Goal: Task Accomplishment & Management: Manage account settings

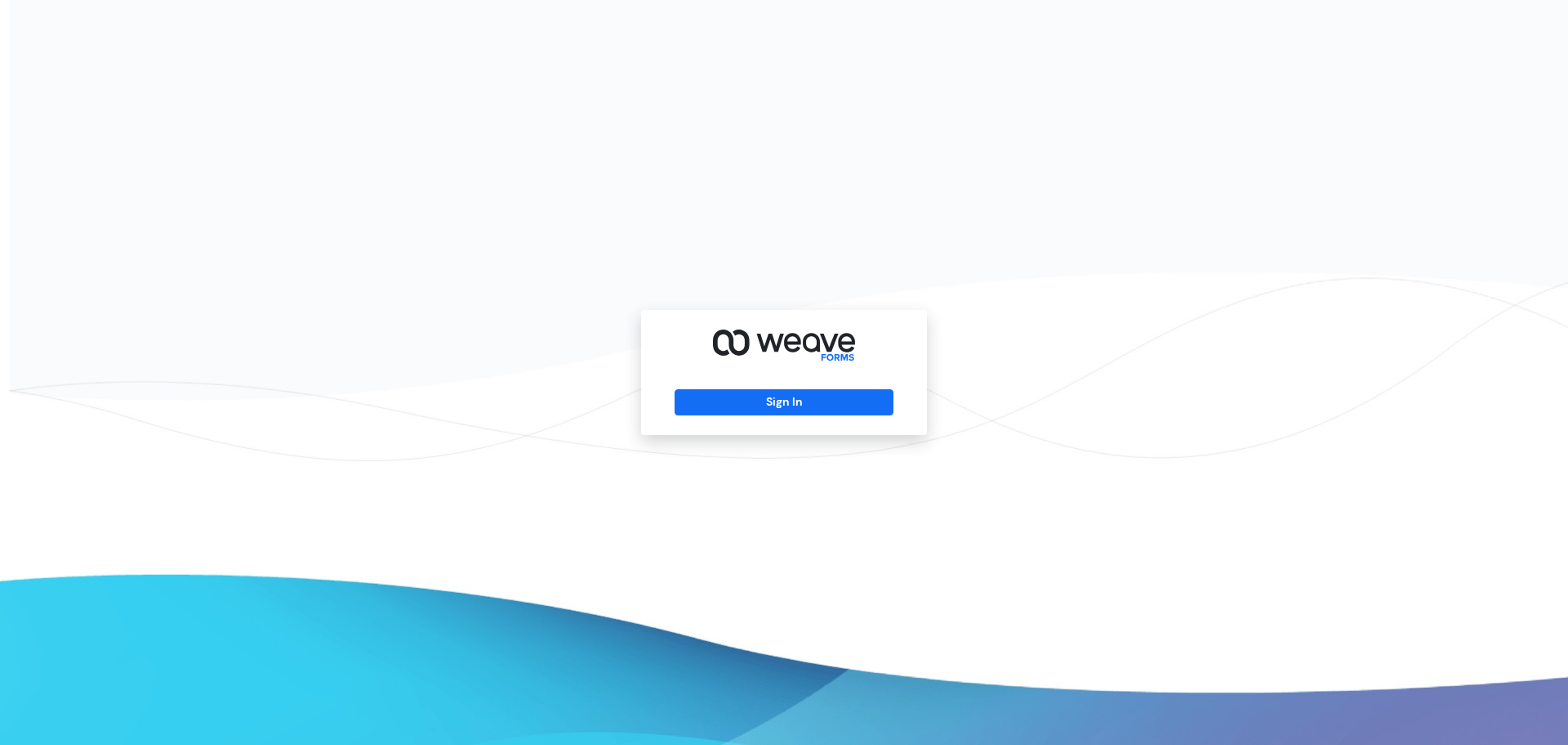
click at [779, 418] on div "Sign In" at bounding box center [784, 372] width 286 height 125
click at [780, 401] on button "Sign In" at bounding box center [783, 402] width 218 height 27
